Goal: Transaction & Acquisition: Subscribe to service/newsletter

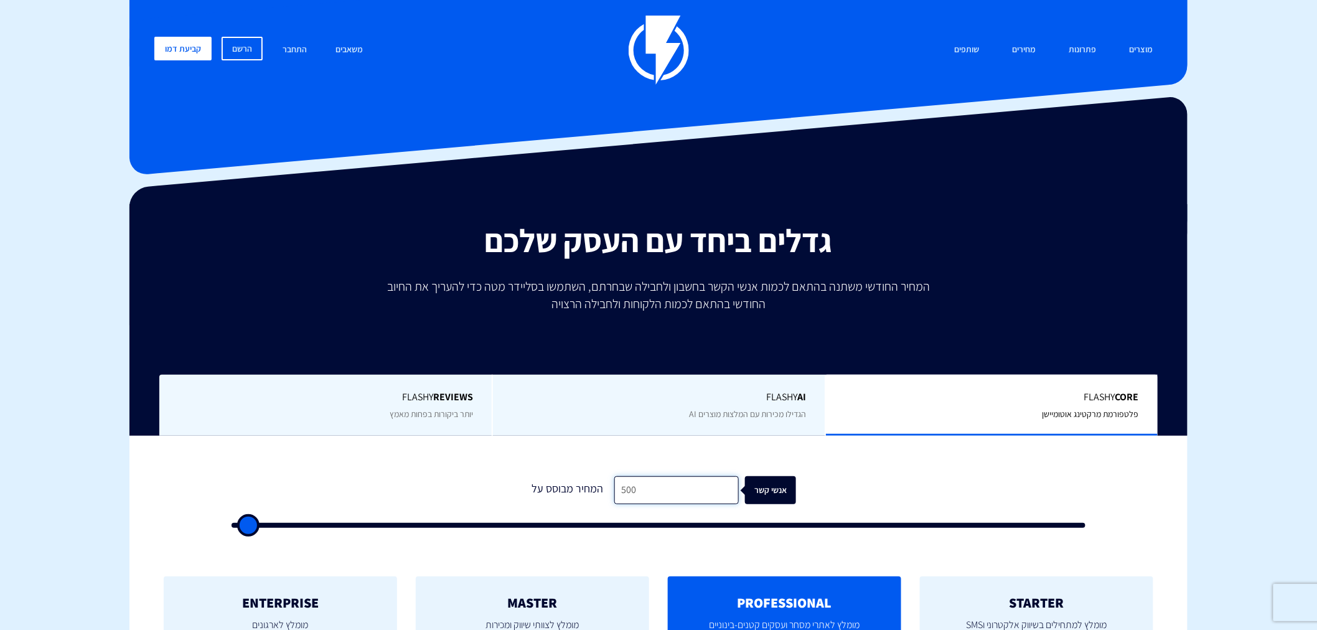
click at [655, 486] on input "500" at bounding box center [676, 490] width 124 height 28
type input "2"
type input "500"
type input "23"
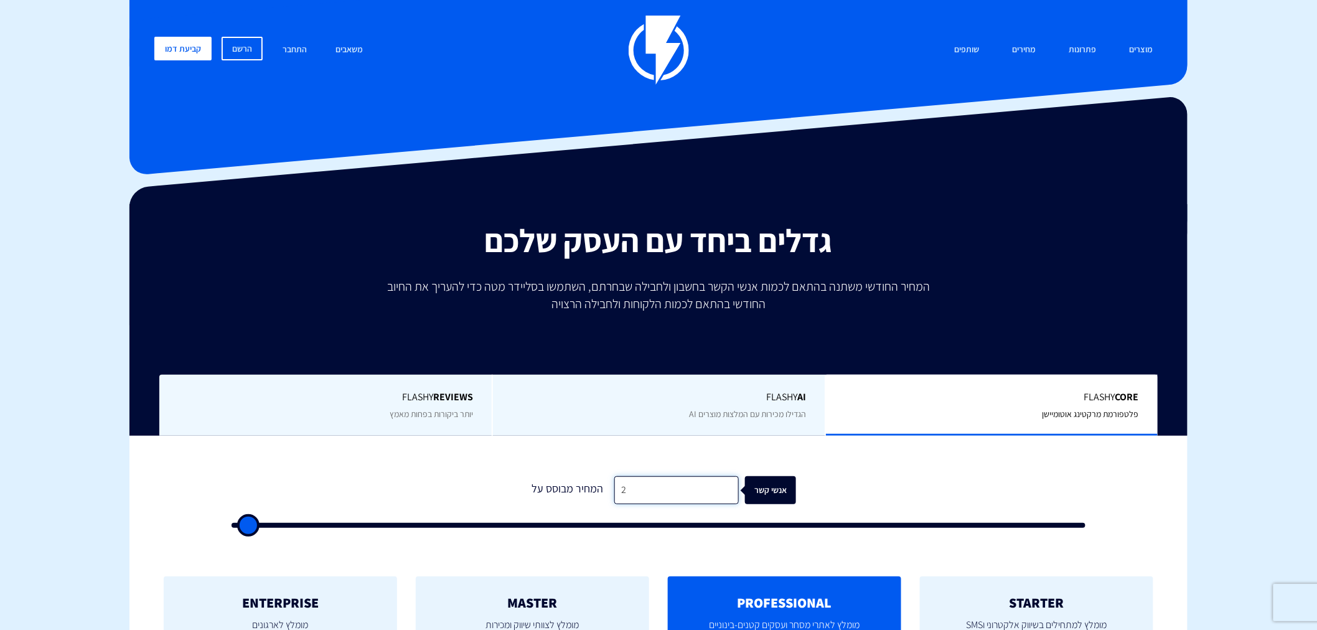
type input "500"
type input "230"
type input "500"
type input "2,300"
type input "2500"
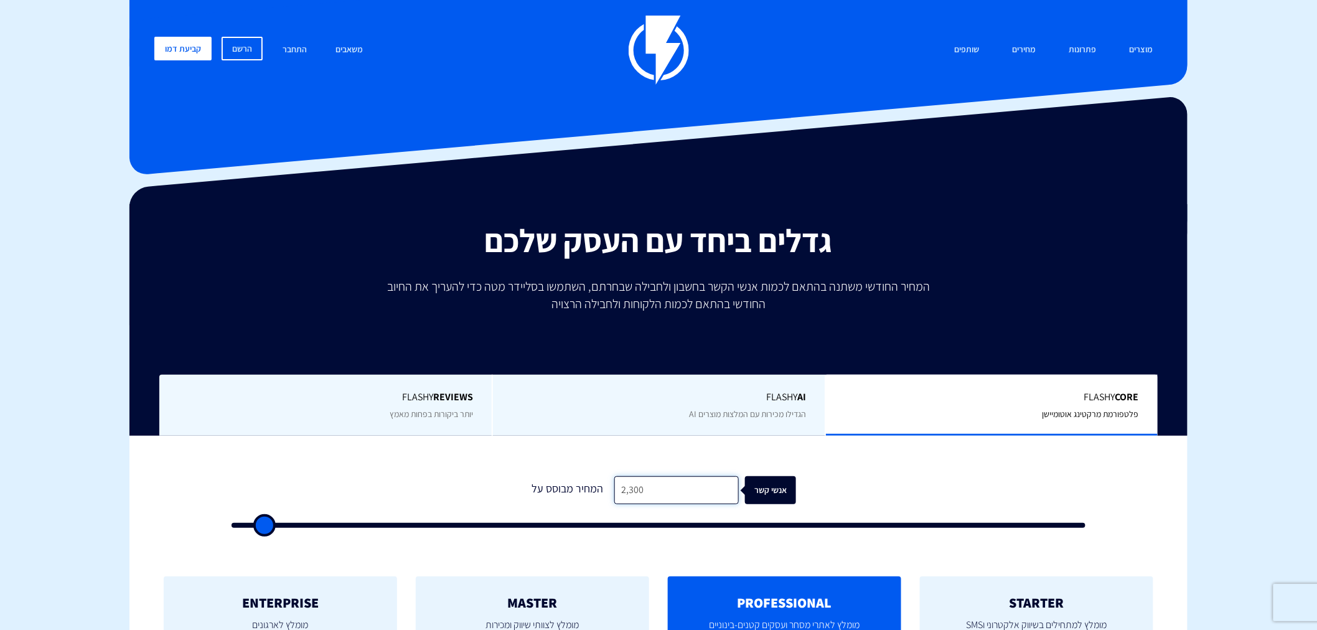
type input "23,000"
type input "23000"
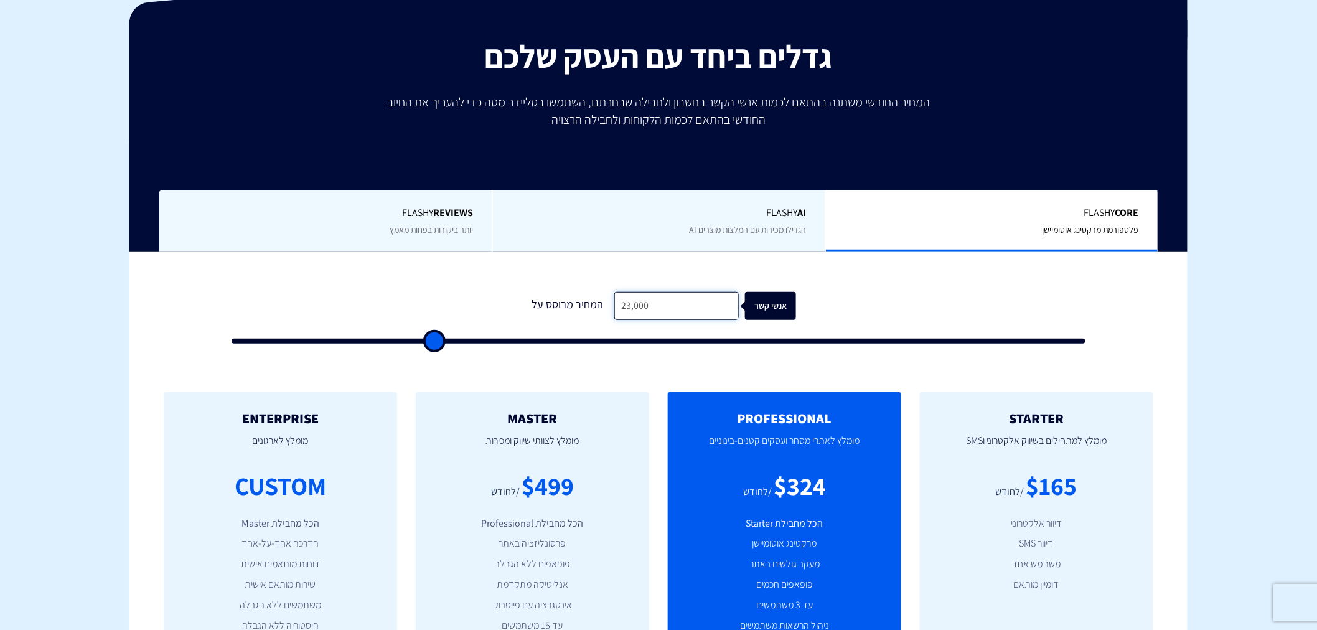
type input "23,000"
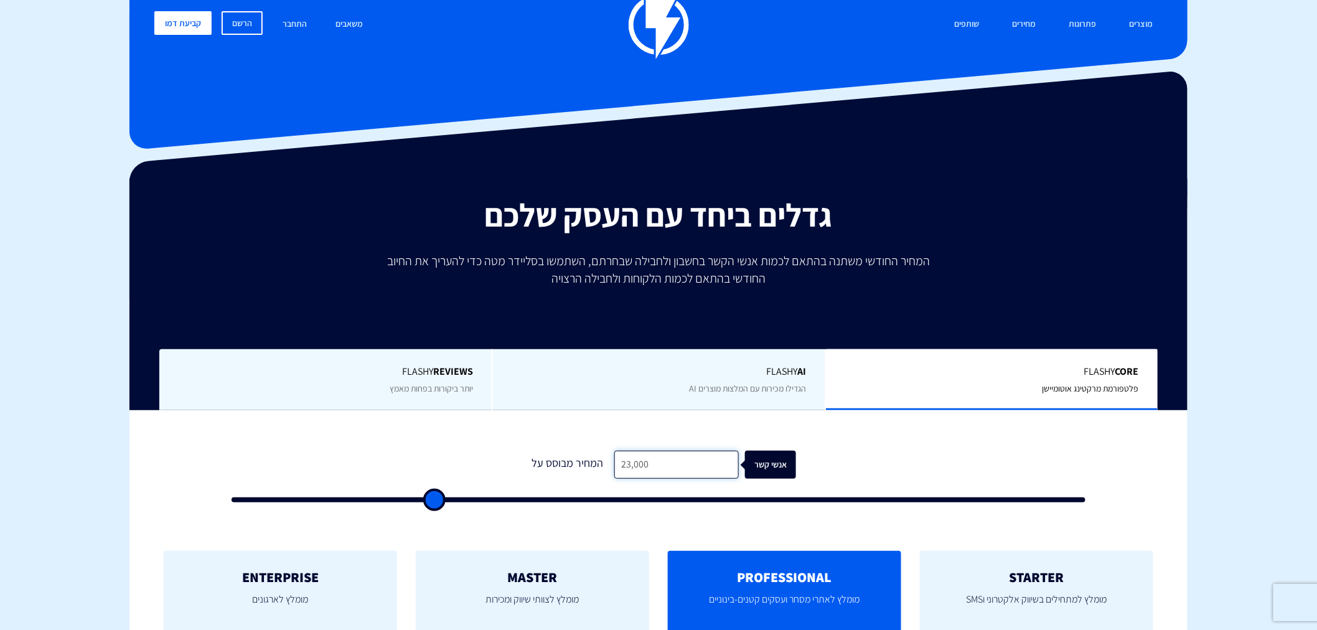
scroll to position [0, 0]
